Goal: Information Seeking & Learning: Learn about a topic

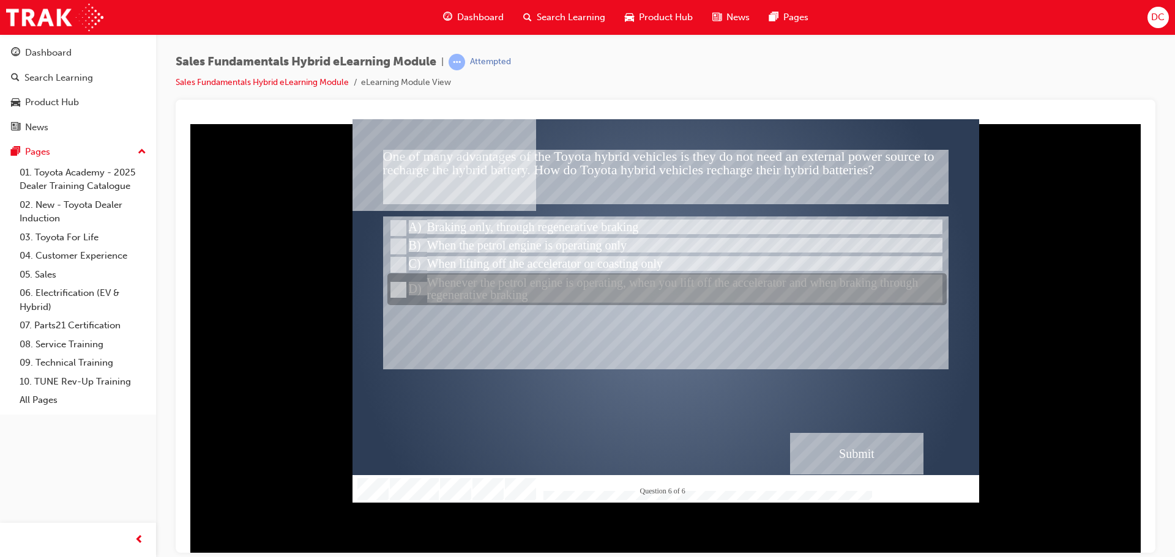
click at [401, 290] on input "Whenever the petrol engine is operating, when you lift off the accelerator and …" at bounding box center [396, 289] width 13 height 13
radio input "true"
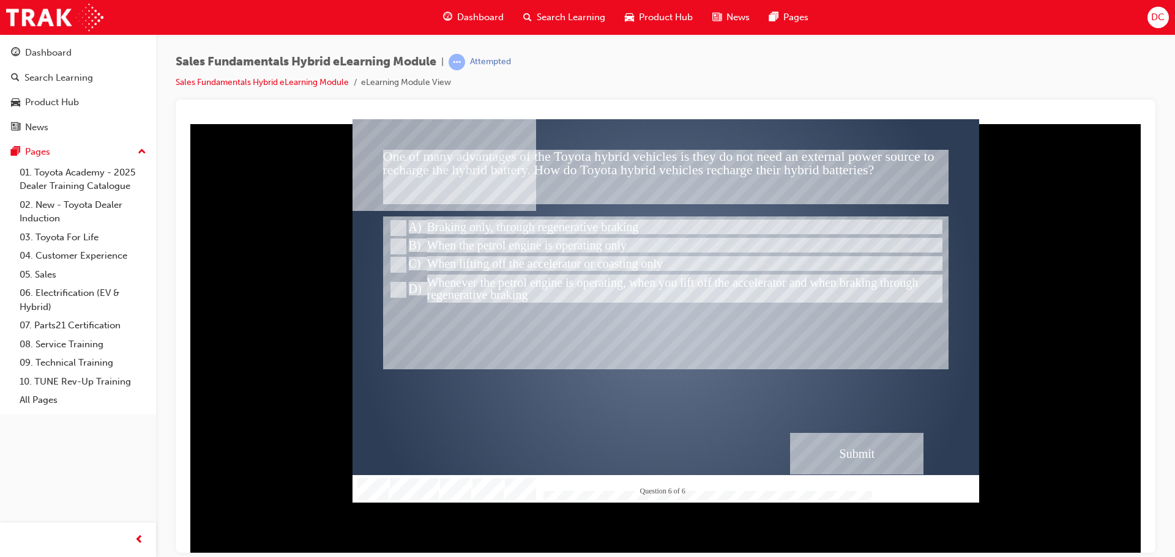
click at [873, 451] on div "Submit" at bounding box center [856, 454] width 133 height 42
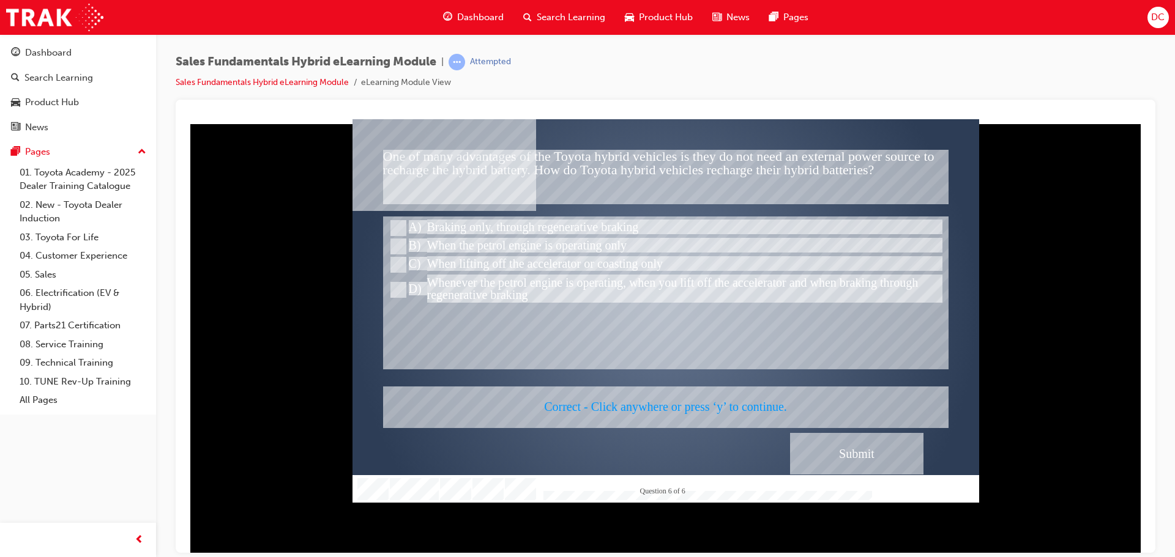
click at [673, 405] on div at bounding box center [665, 311] width 627 height 384
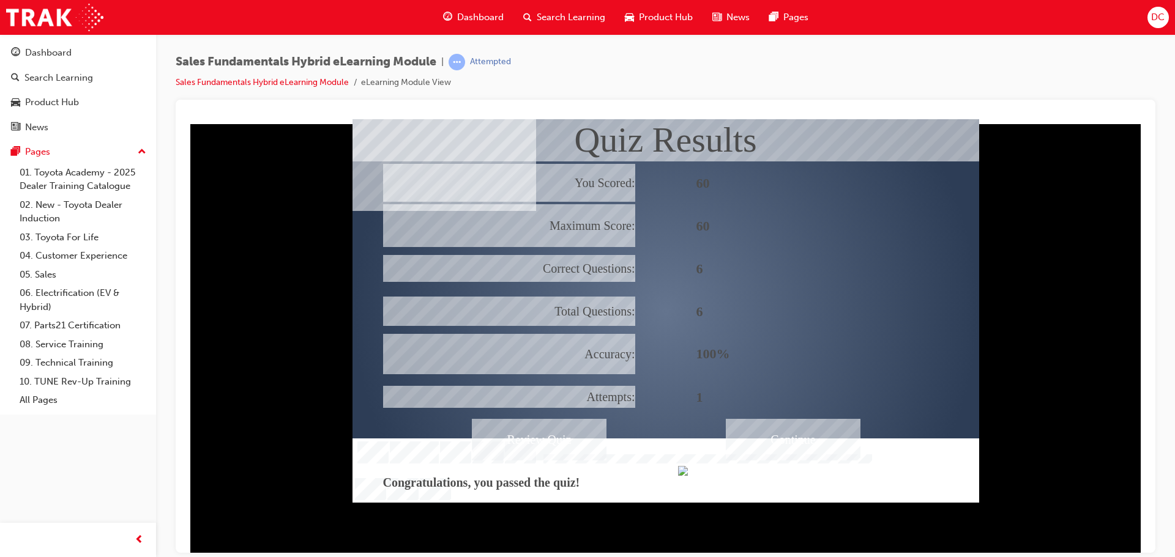
click at [803, 436] on div "Continue" at bounding box center [793, 440] width 135 height 42
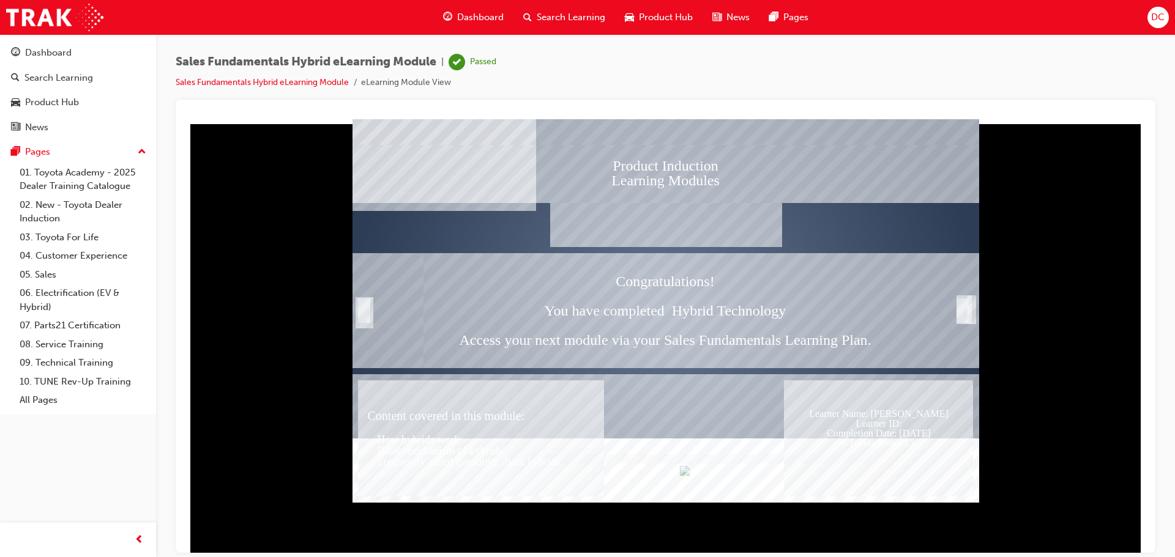
click at [967, 311] on div "Trigger this button to exit" at bounding box center [962, 310] width 12 height 24
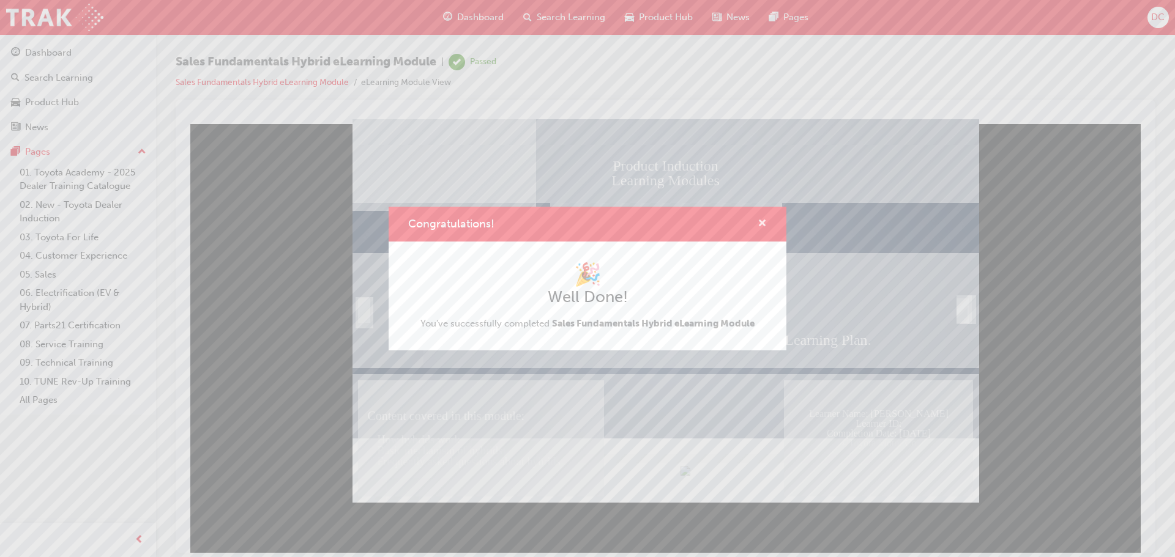
click at [762, 223] on span "cross-icon" at bounding box center [762, 224] width 9 height 11
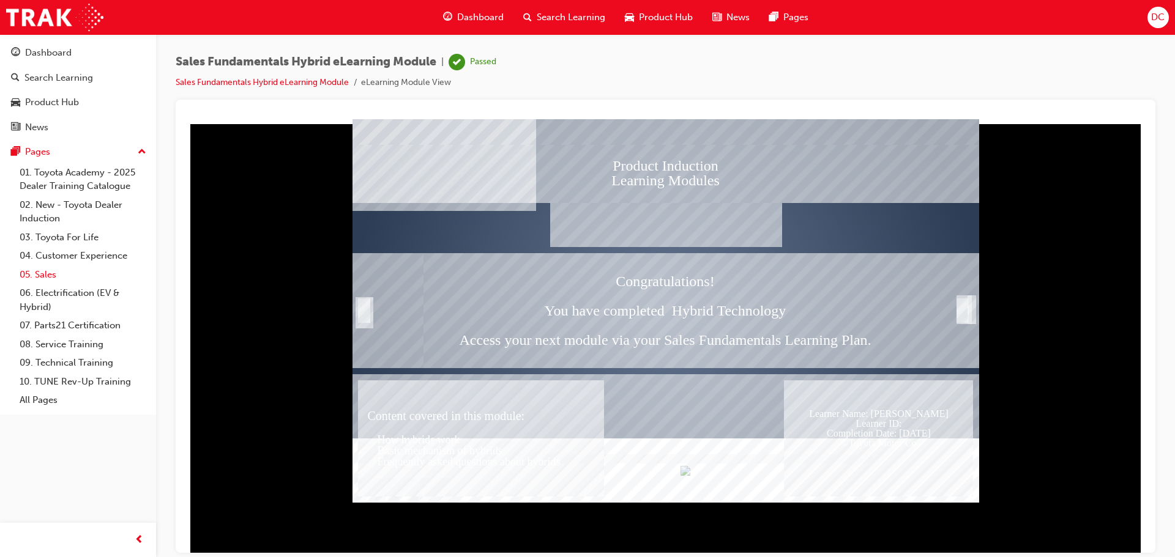
click at [41, 270] on link "05. Sales" at bounding box center [83, 275] width 136 height 19
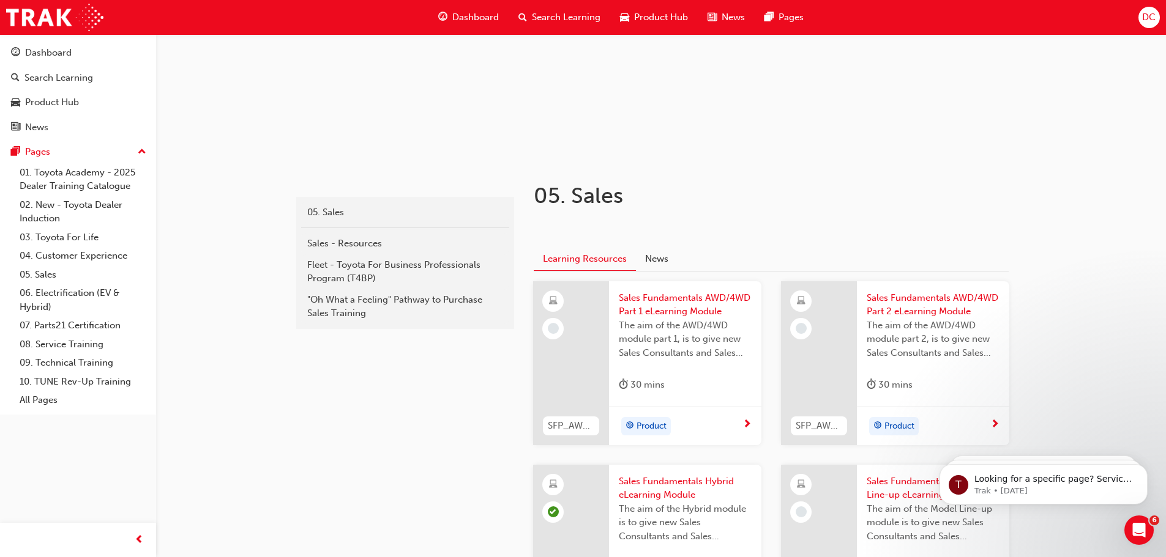
scroll to position [122, 0]
click at [692, 304] on span "Sales Fundamentals AWD/4WD Part 1 eLearning Module" at bounding box center [685, 304] width 133 height 28
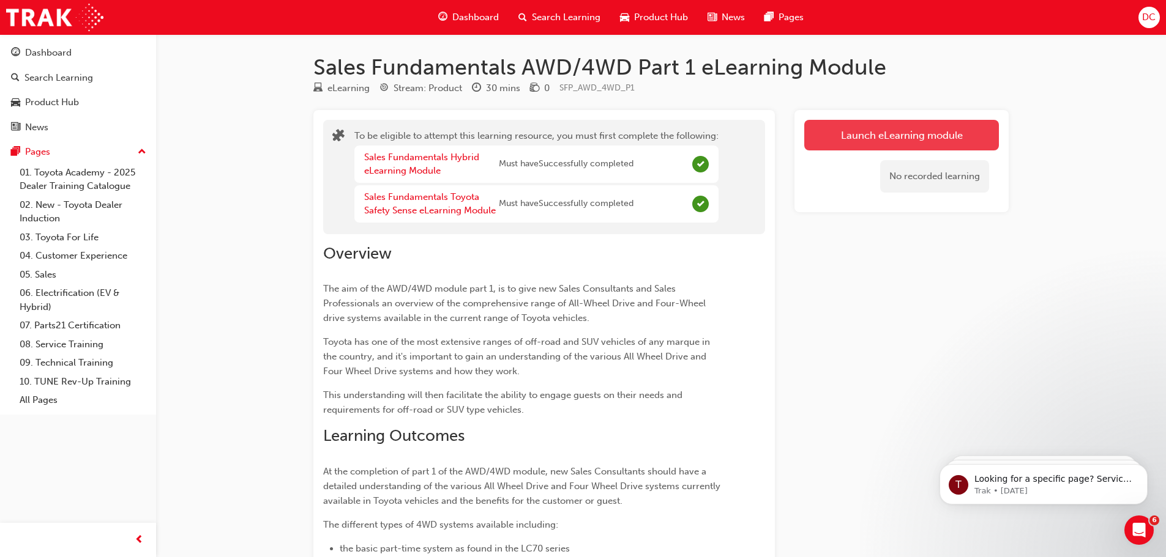
click at [865, 140] on button "Launch eLearning module" at bounding box center [901, 135] width 195 height 31
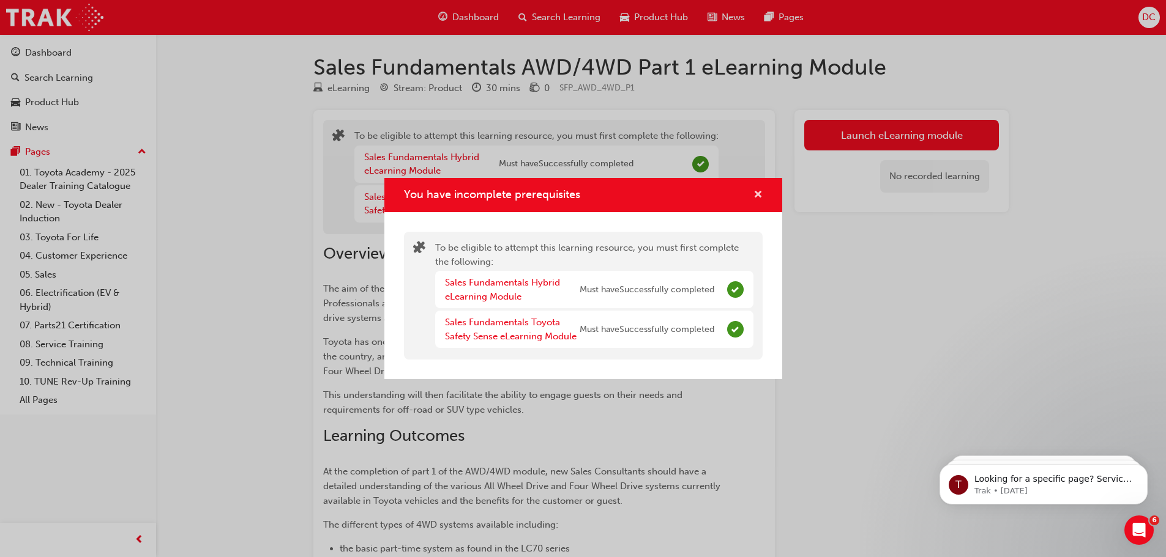
click at [755, 195] on span "cross-icon" at bounding box center [757, 195] width 9 height 11
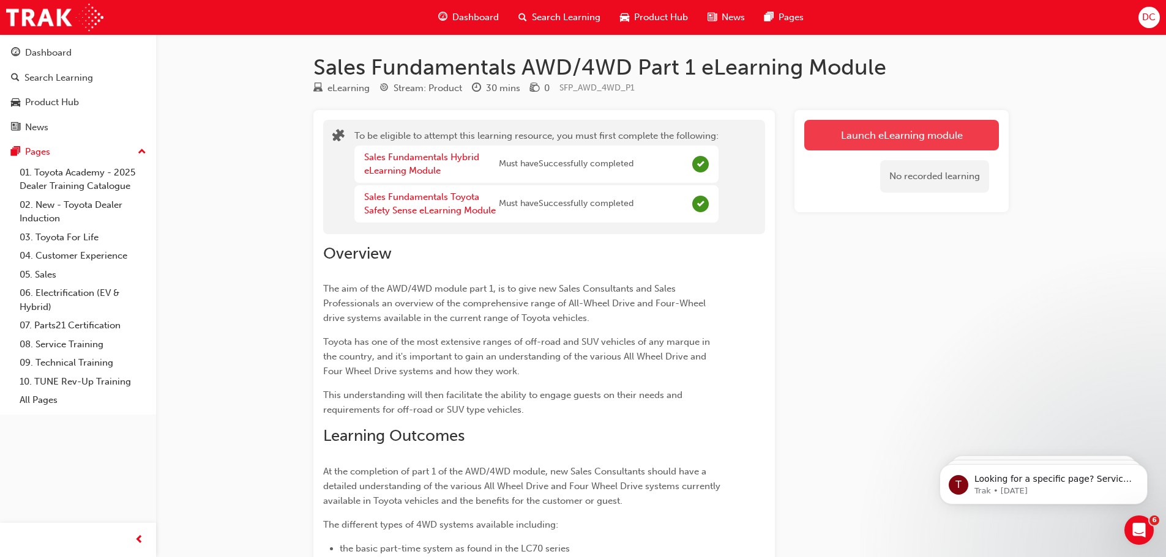
click at [856, 148] on button "Launch eLearning module" at bounding box center [901, 135] width 195 height 31
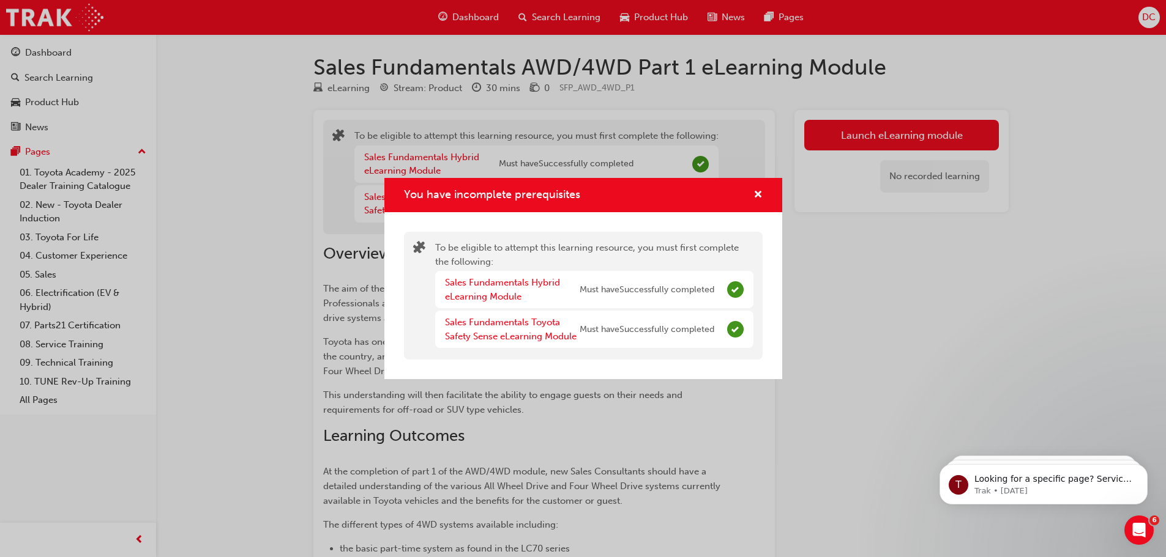
click at [677, 290] on span "Must have Successfully completed" at bounding box center [647, 290] width 135 height 14
click at [663, 321] on div "Sales Fundamentals Toyota Safety Sense eLearning Module Must have Successfully …" at bounding box center [579, 330] width 269 height 28
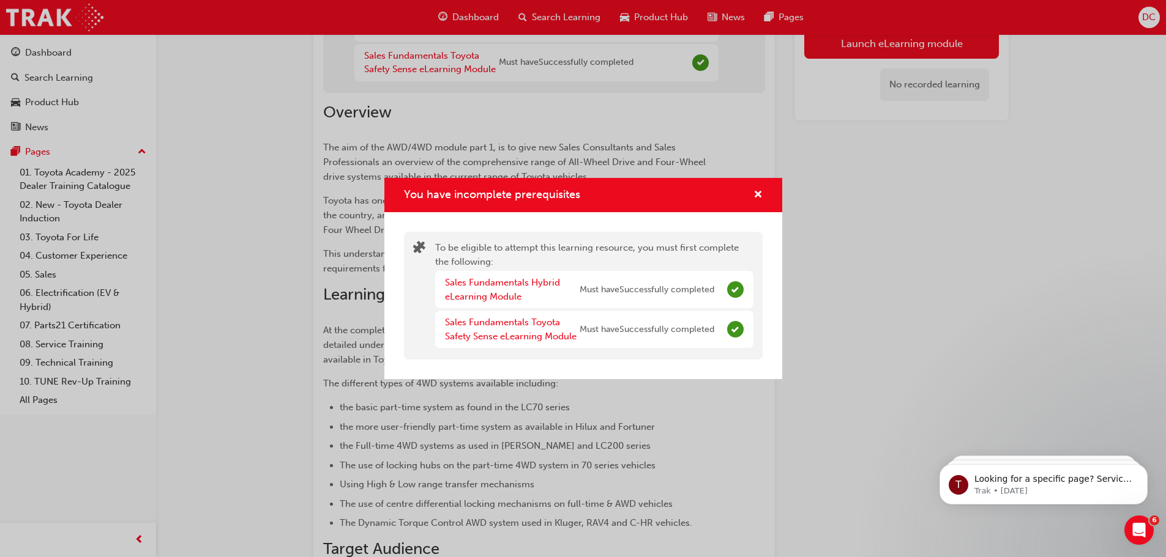
scroll to position [61, 0]
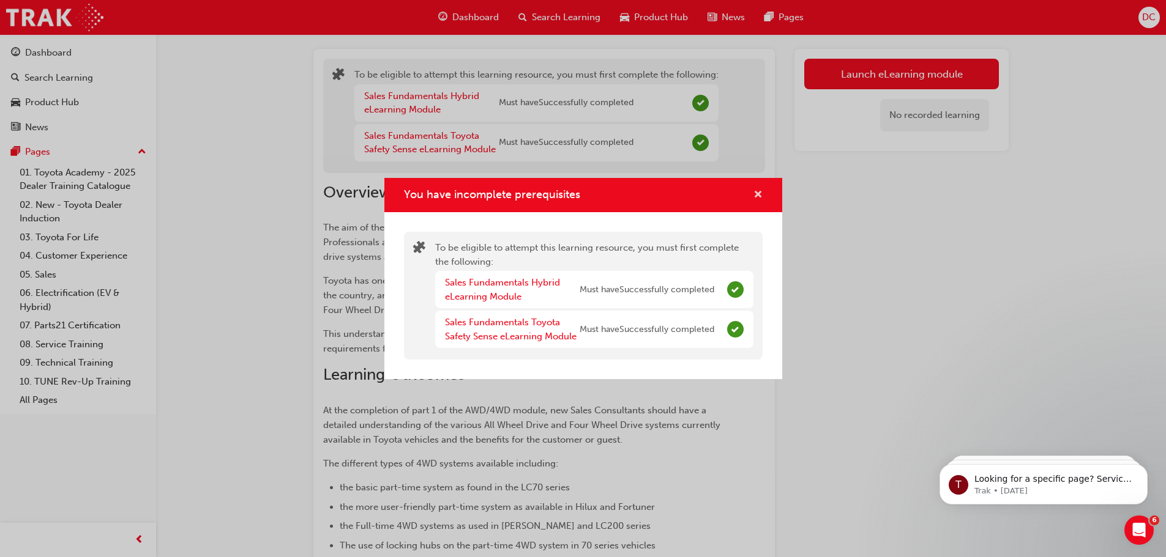
click at [760, 195] on span "cross-icon" at bounding box center [757, 195] width 9 height 11
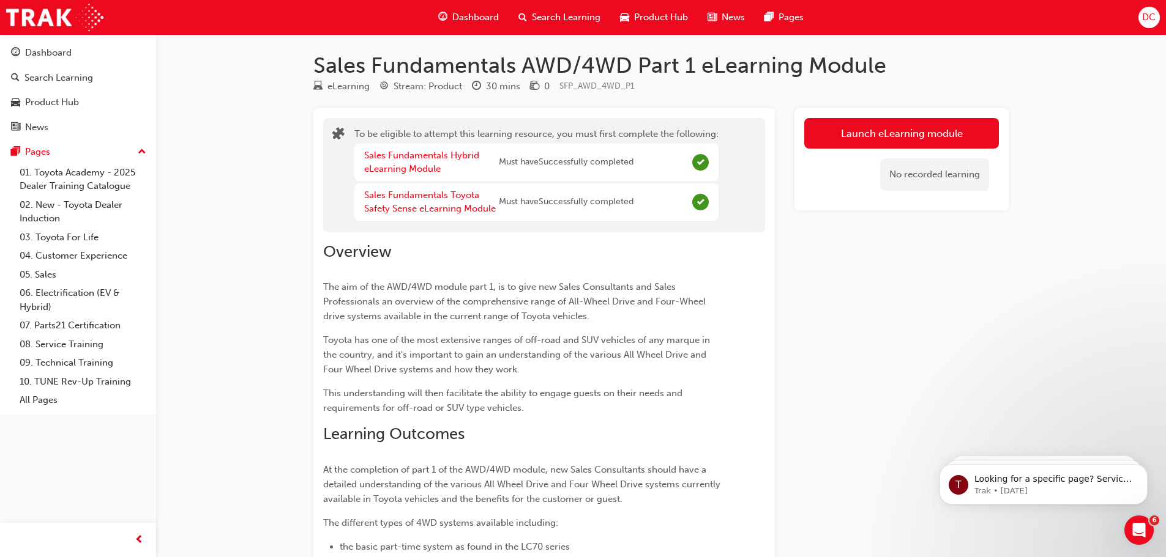
scroll to position [0, 0]
click at [47, 273] on link "05. Sales" at bounding box center [83, 275] width 136 height 19
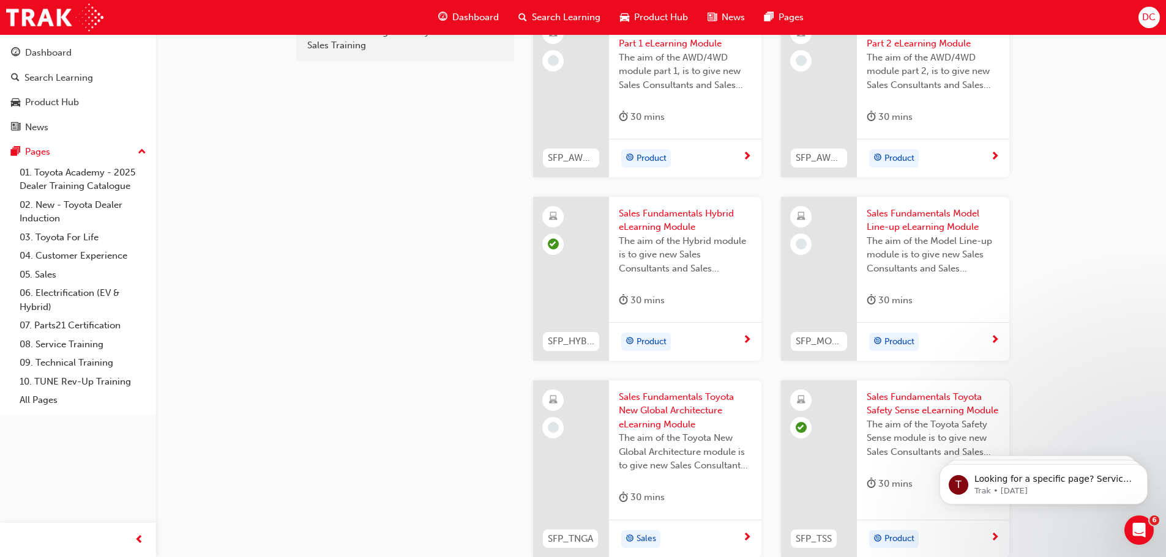
scroll to position [428, 0]
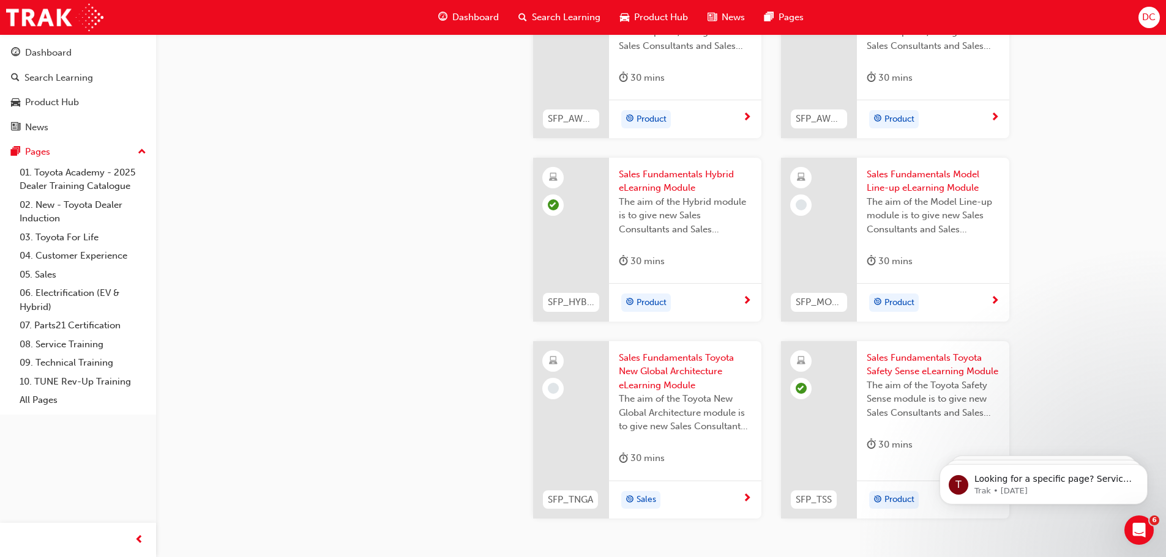
click at [927, 167] on div "Sales Fundamentals Model Line-up eLearning Module The aim of the Model Line-up …" at bounding box center [933, 221] width 152 height 126
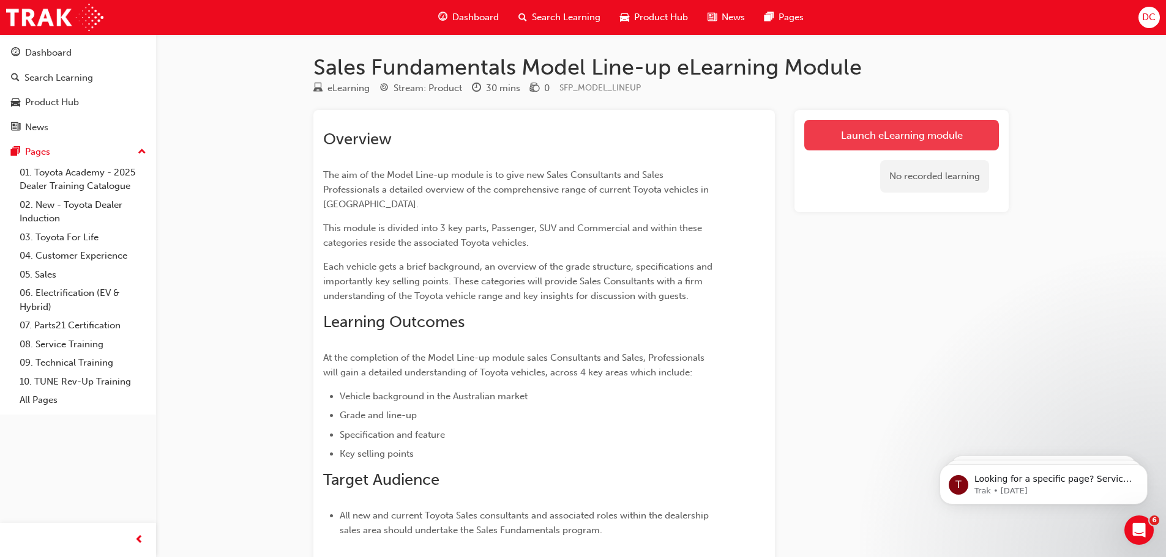
click at [939, 133] on link "Launch eLearning module" at bounding box center [901, 135] width 195 height 31
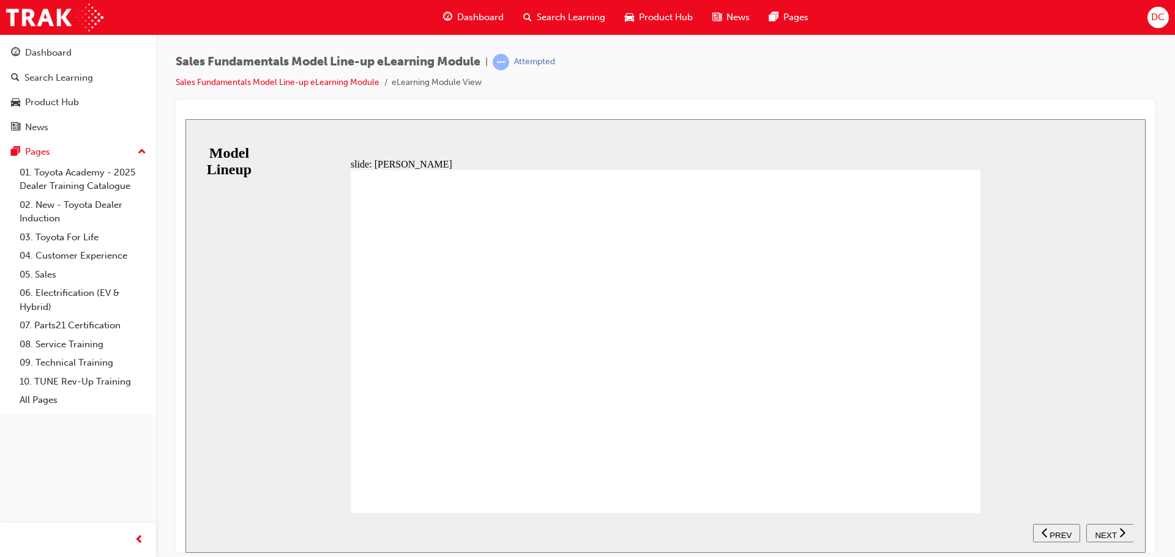
click at [1102, 531] on span "NEXT" at bounding box center [1105, 535] width 21 height 9
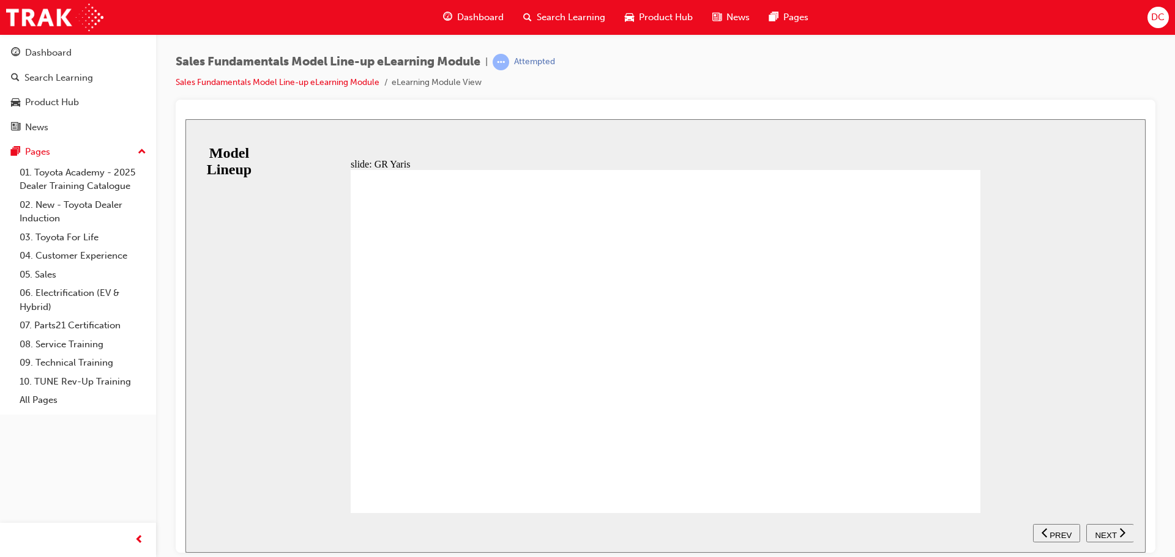
click at [1111, 536] on span "NEXT" at bounding box center [1105, 535] width 21 height 9
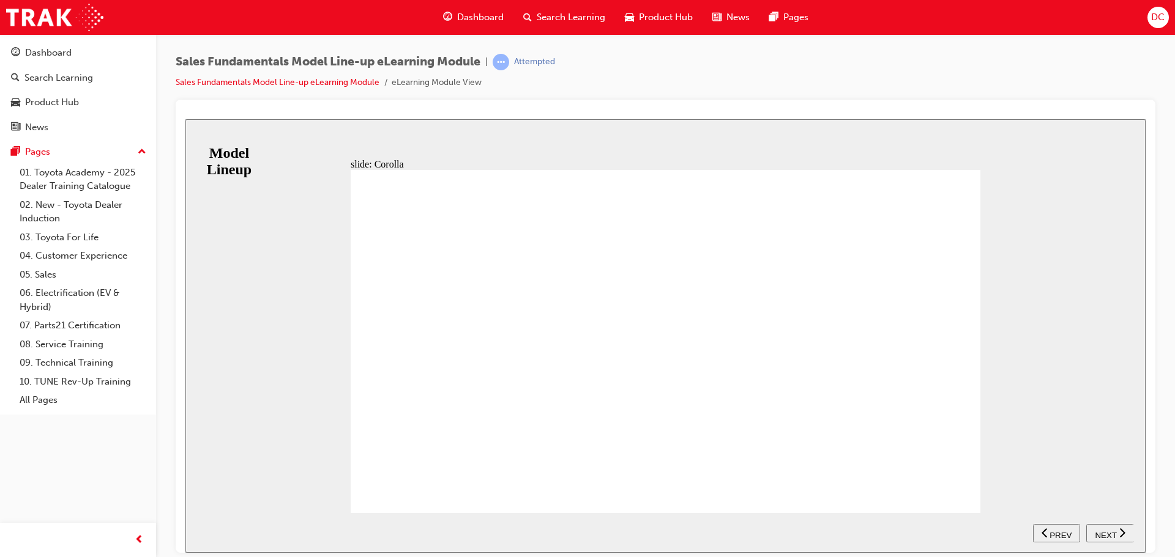
scroll to position [4, 0]
click at [1114, 531] on span "NEXT" at bounding box center [1105, 535] width 21 height 9
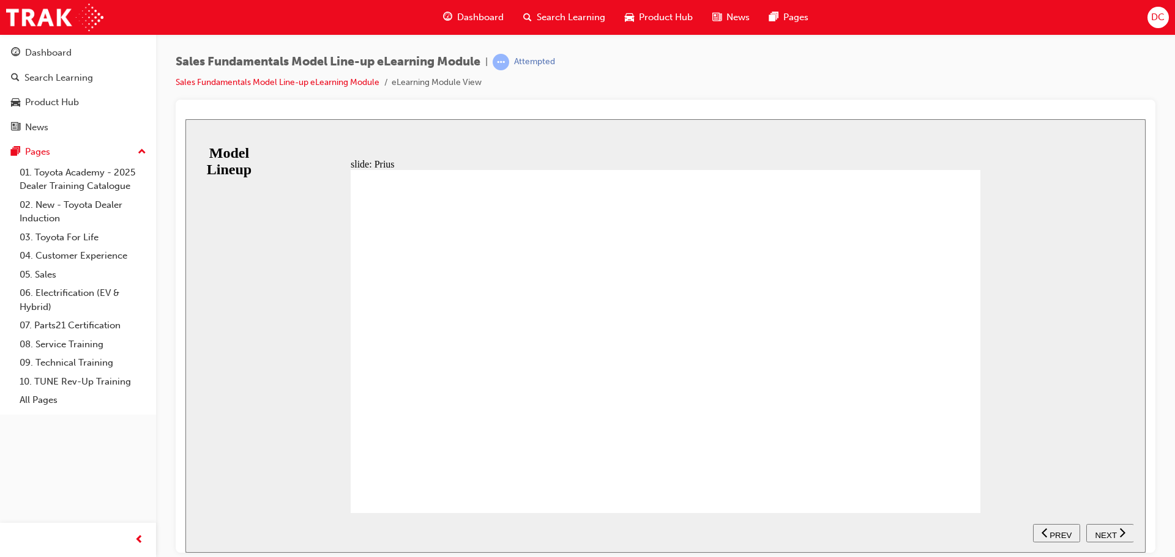
click at [1103, 535] on span "NEXT" at bounding box center [1105, 535] width 21 height 9
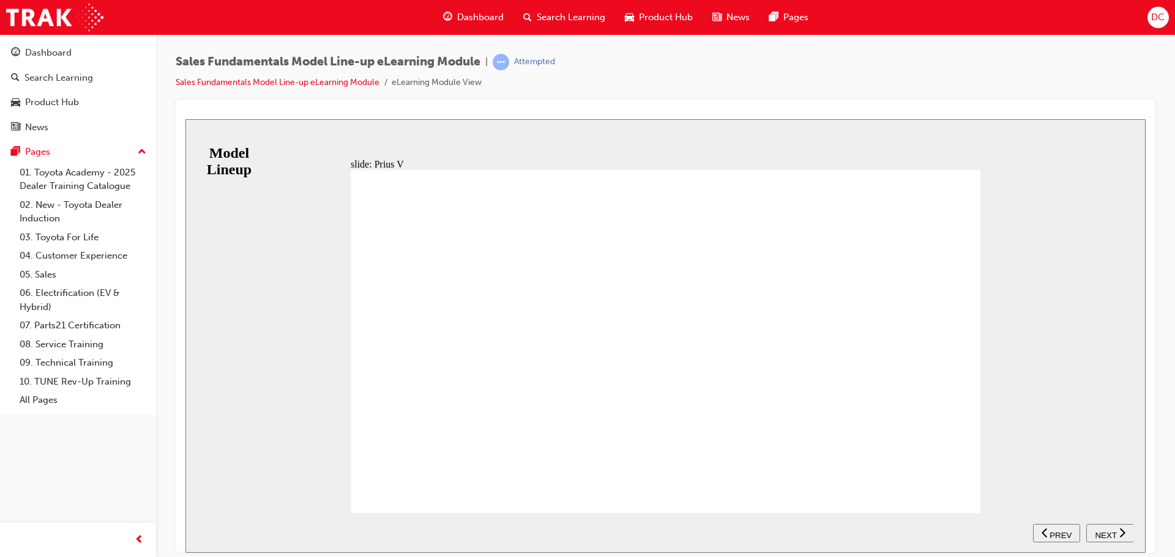
click at [1103, 531] on span "NEXT" at bounding box center [1105, 535] width 21 height 9
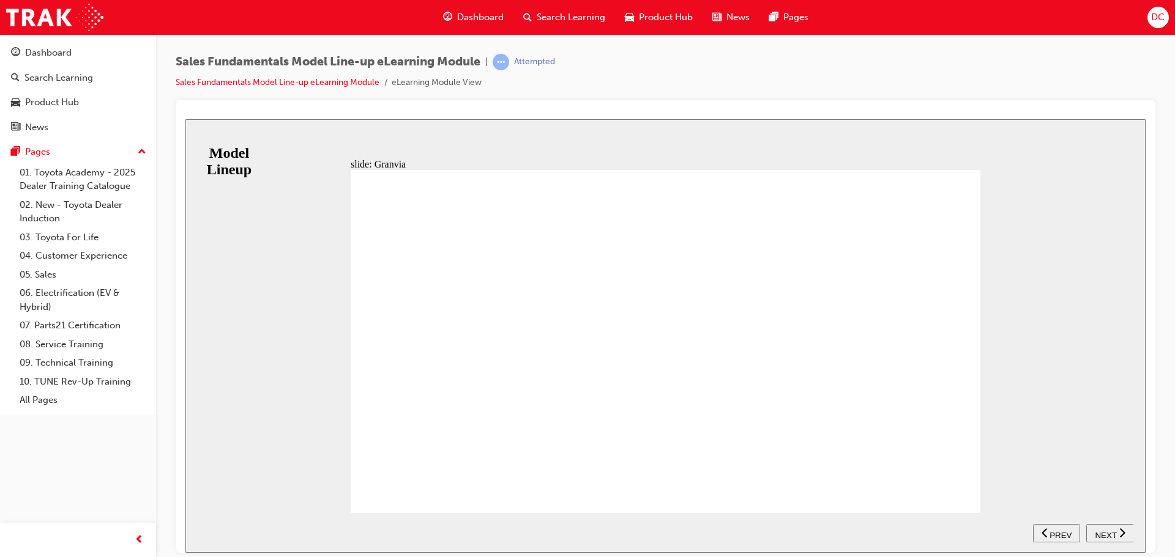
click at [1105, 534] on span "NEXT" at bounding box center [1105, 535] width 21 height 9
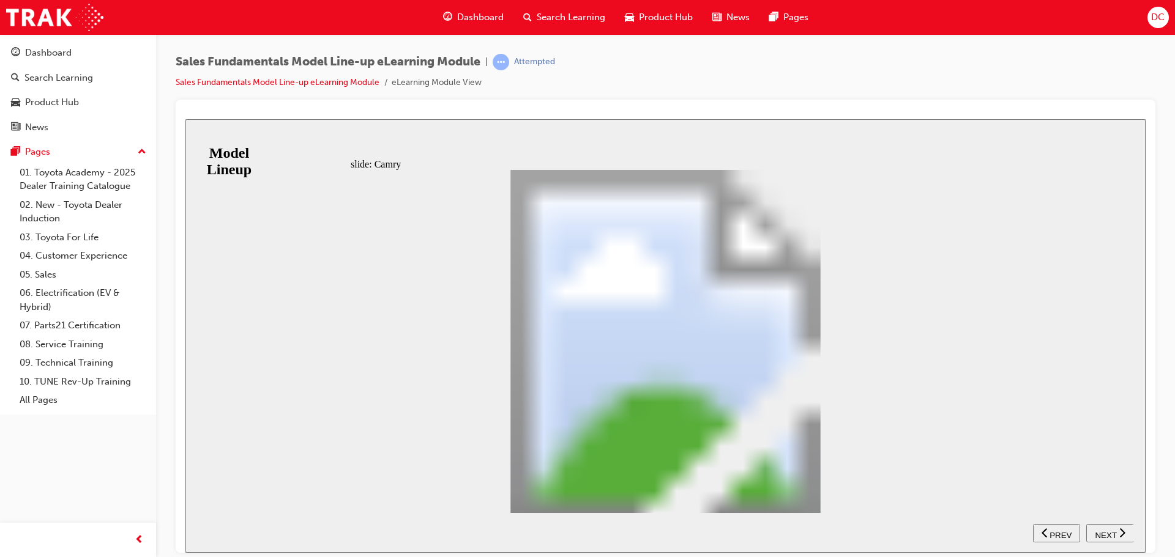
click at [1106, 532] on span "NEXT" at bounding box center [1105, 535] width 21 height 9
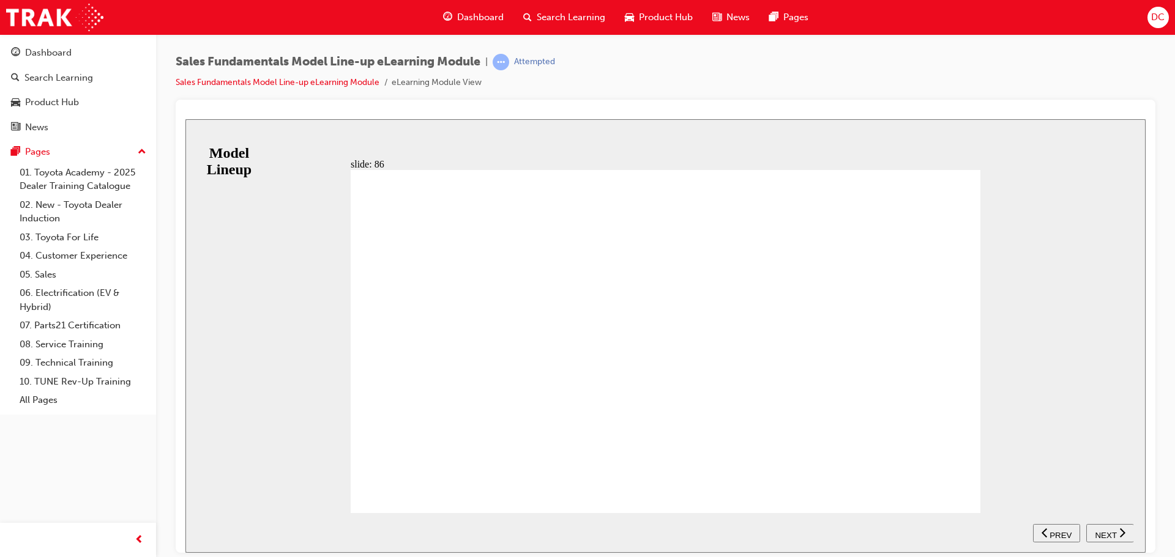
click at [1117, 532] on div "NEXT" at bounding box center [1110, 533] width 38 height 13
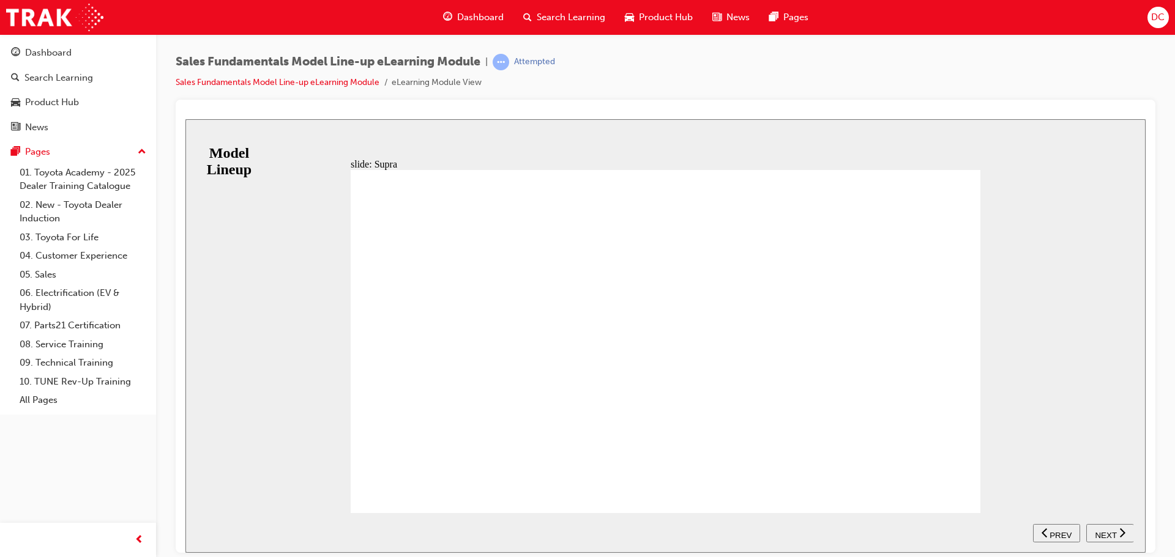
scroll to position [121, 0]
click at [1106, 531] on span "NEXT" at bounding box center [1105, 535] width 21 height 9
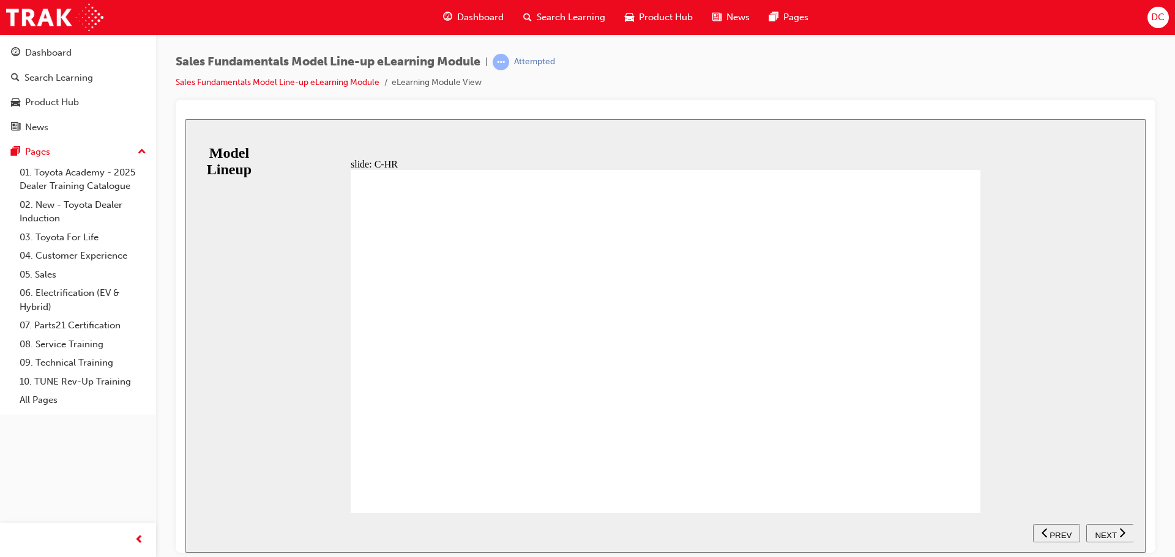
click at [1114, 533] on span "NEXT" at bounding box center [1105, 535] width 21 height 9
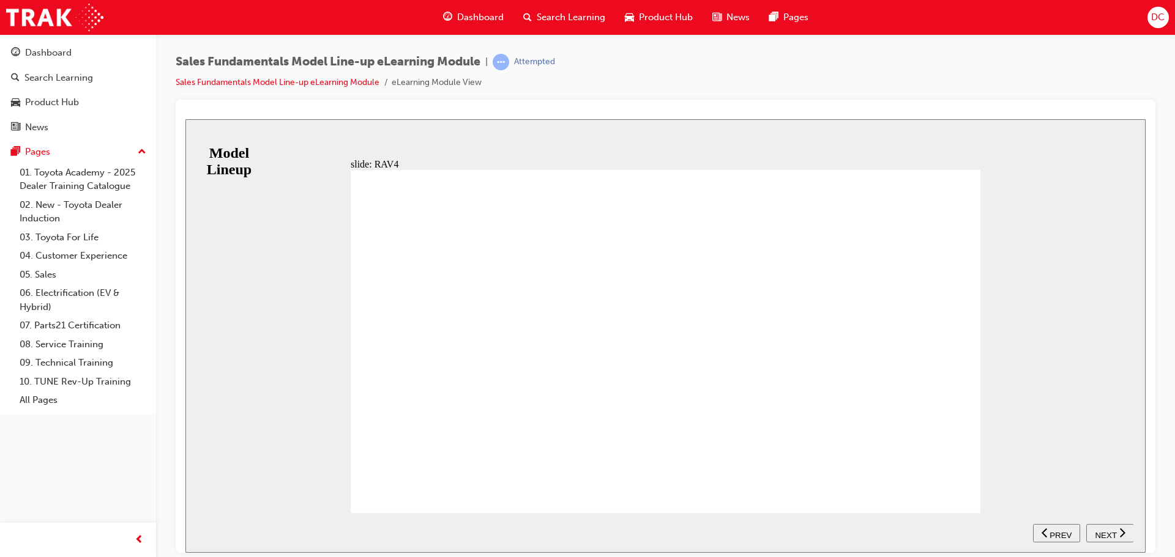
click at [1104, 531] on span "NEXT" at bounding box center [1105, 535] width 21 height 9
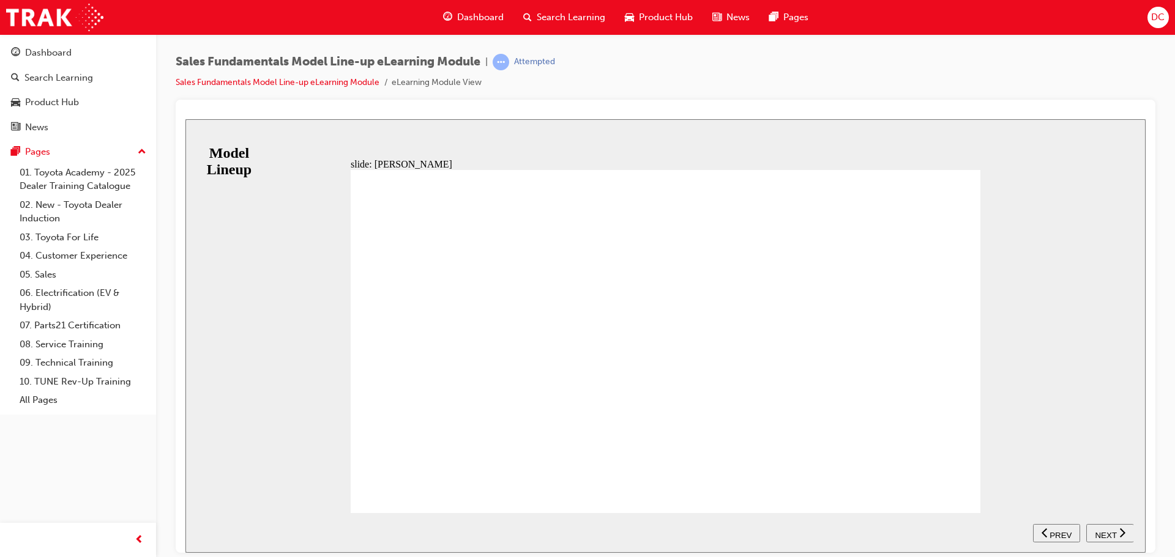
click at [1109, 531] on span "NEXT" at bounding box center [1105, 535] width 21 height 9
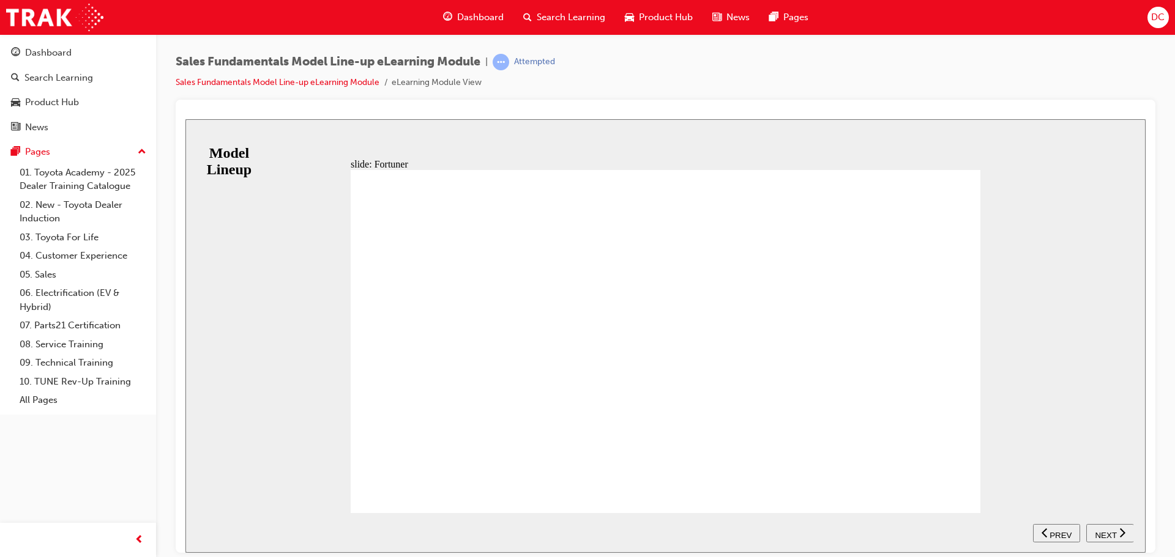
click at [1107, 534] on span "NEXT" at bounding box center [1105, 535] width 21 height 9
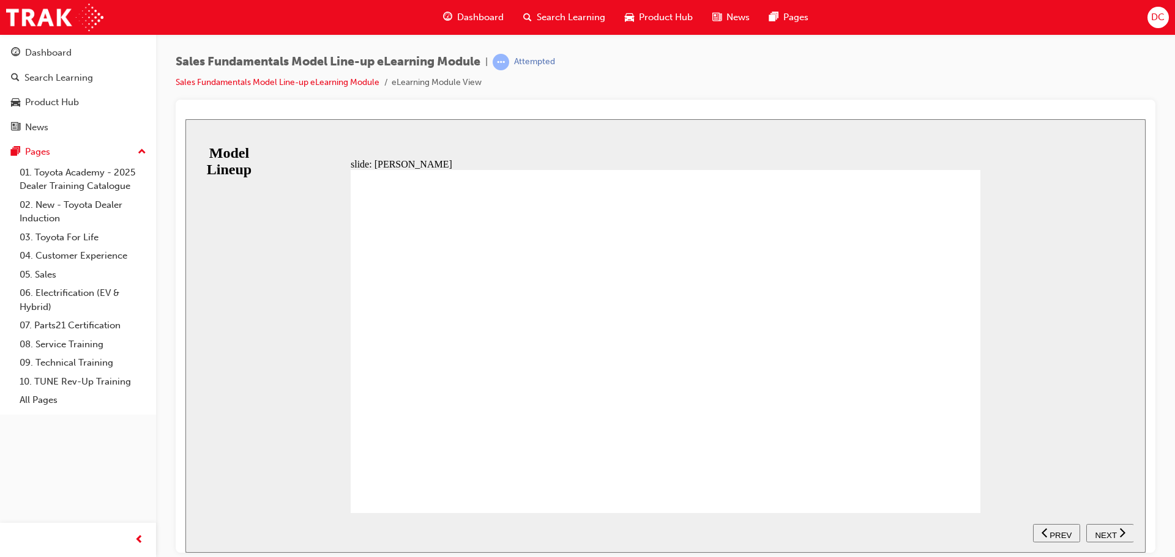
click at [1113, 532] on span "NEXT" at bounding box center [1105, 535] width 21 height 9
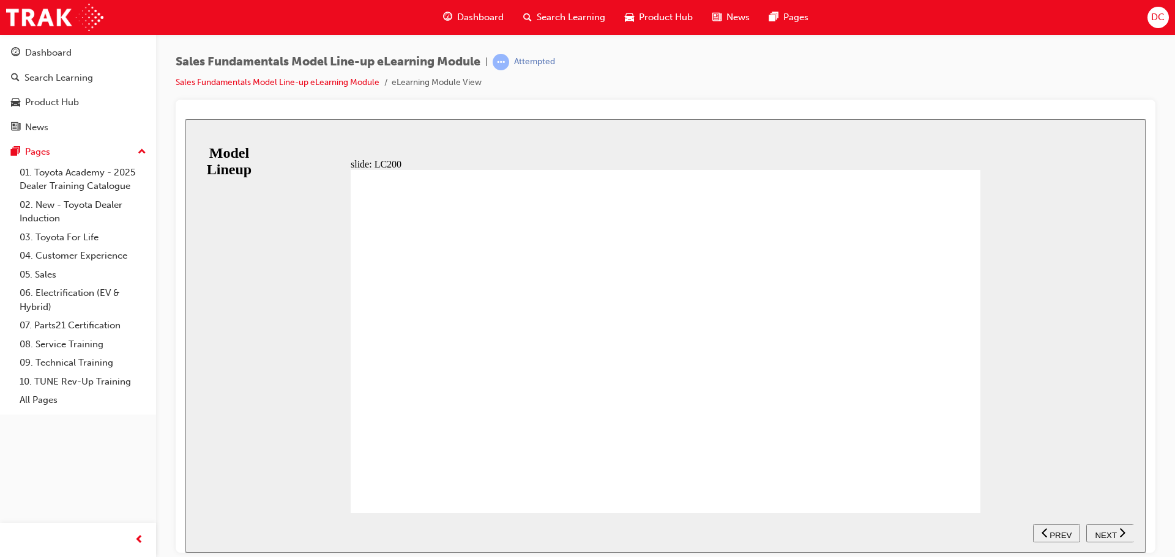
click at [1102, 532] on span "NEXT" at bounding box center [1105, 535] width 21 height 9
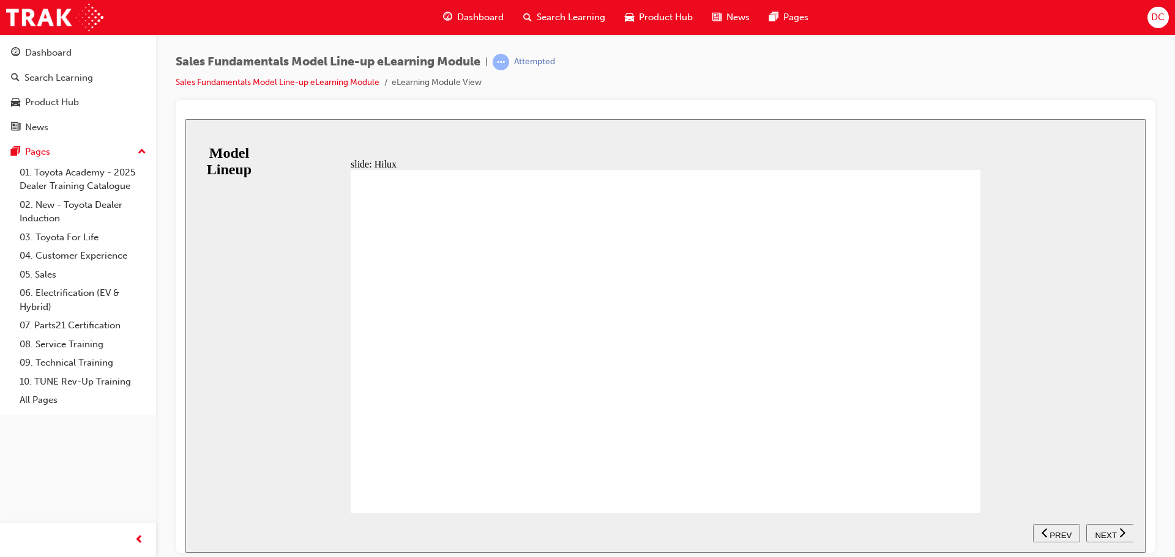
click at [1102, 531] on span "NEXT" at bounding box center [1105, 535] width 21 height 9
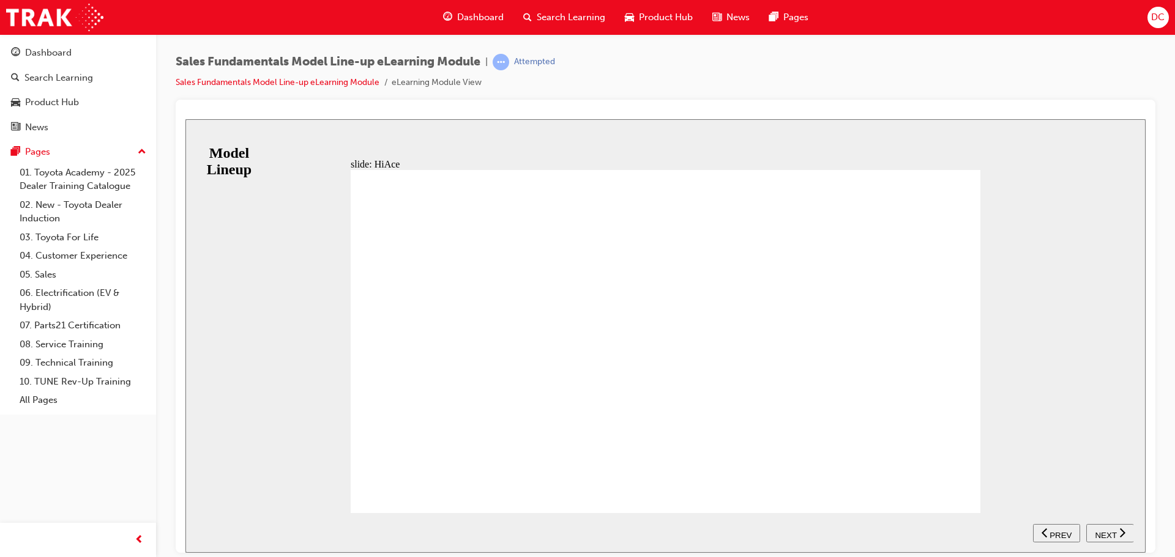
click at [1112, 537] on span "NEXT" at bounding box center [1105, 535] width 21 height 9
